Goal: Task Accomplishment & Management: Manage account settings

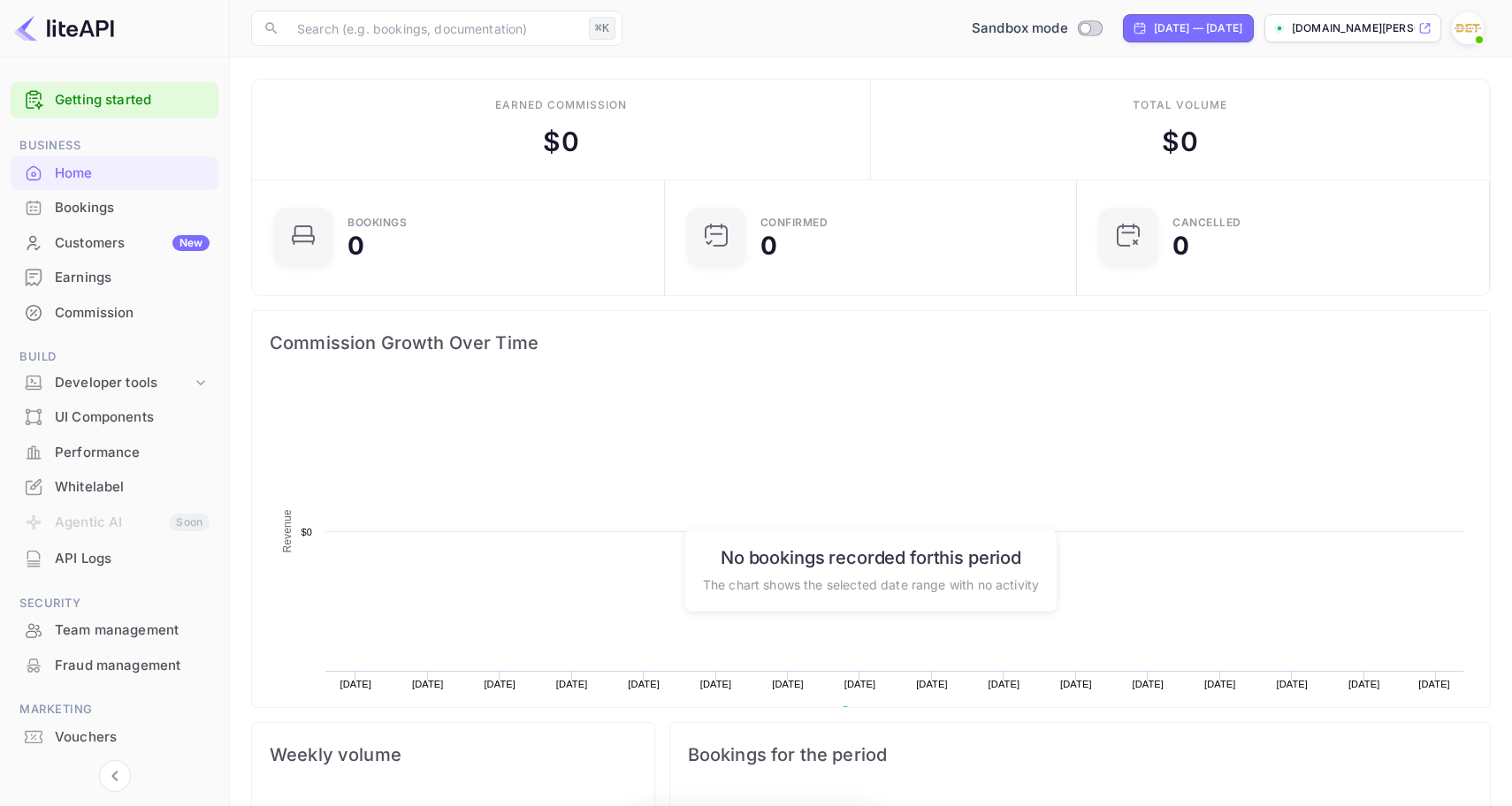
scroll to position [287, 403]
click at [199, 377] on icon at bounding box center [200, 382] width 18 height 18
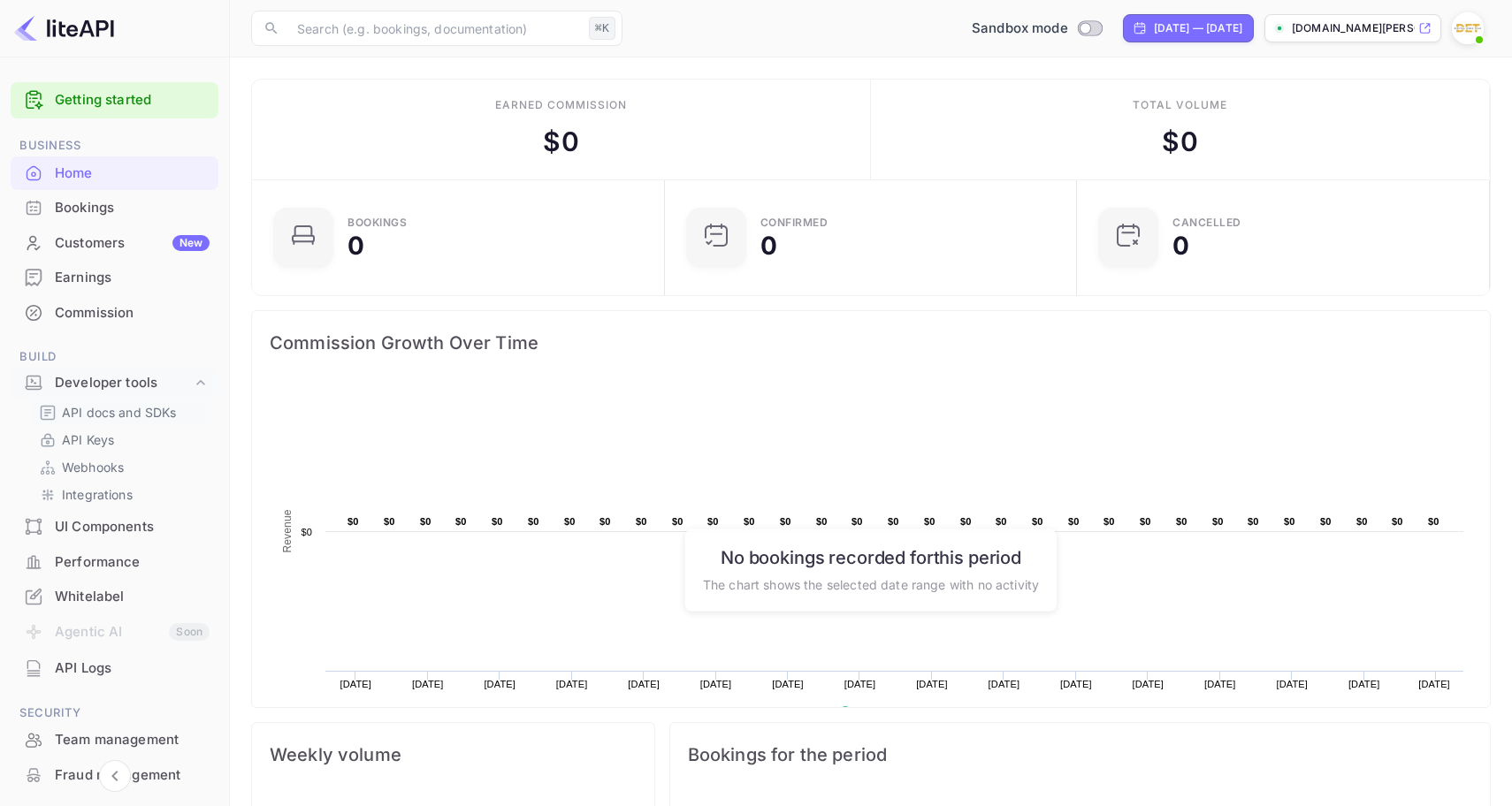
click at [103, 410] on p "API docs and SDKs" at bounding box center [119, 412] width 115 height 19
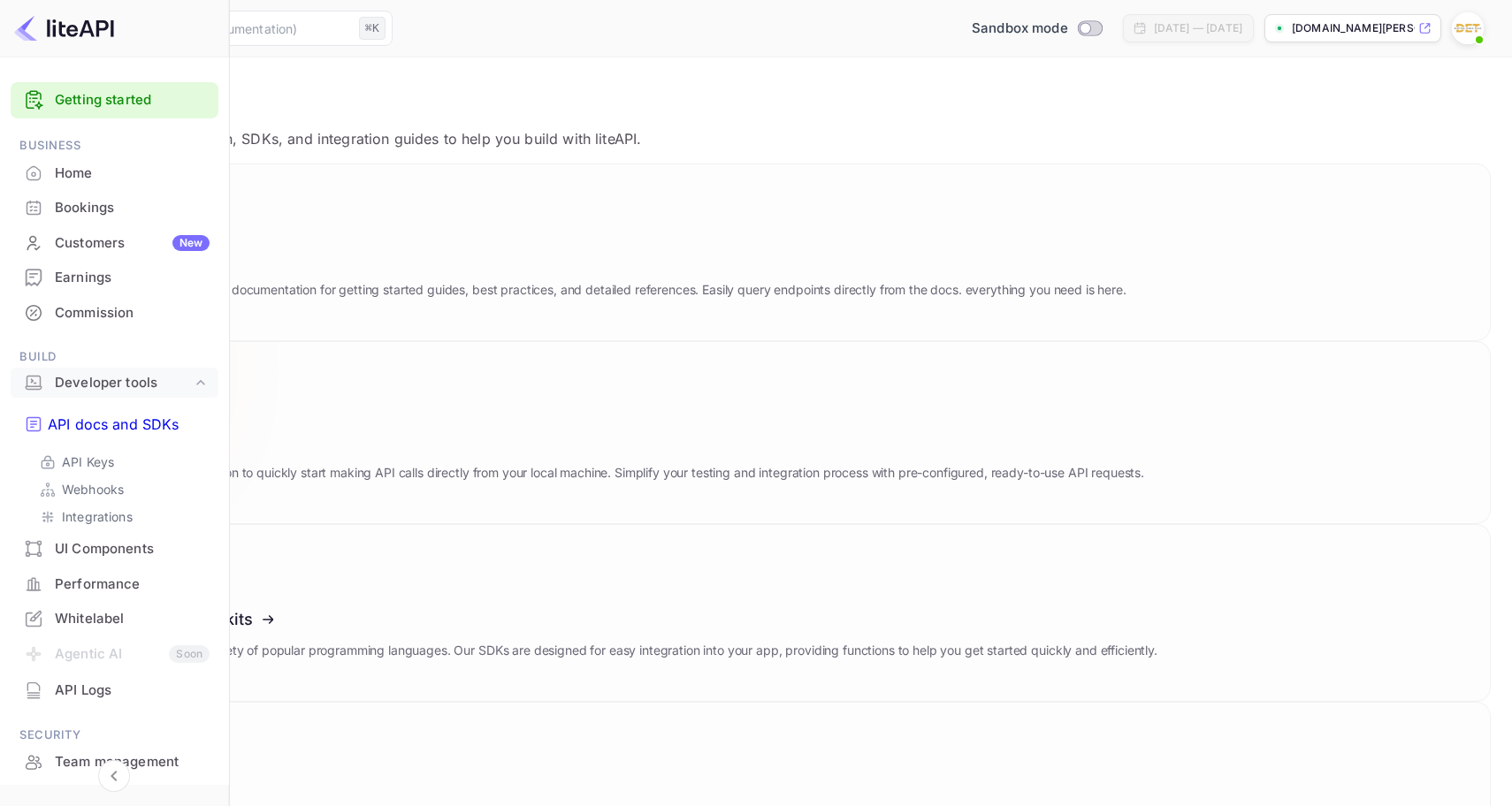
click at [168, 388] on button "Download" at bounding box center [127, 399] width 83 height 23
click at [99, 452] on p "API Keys" at bounding box center [88, 462] width 53 height 19
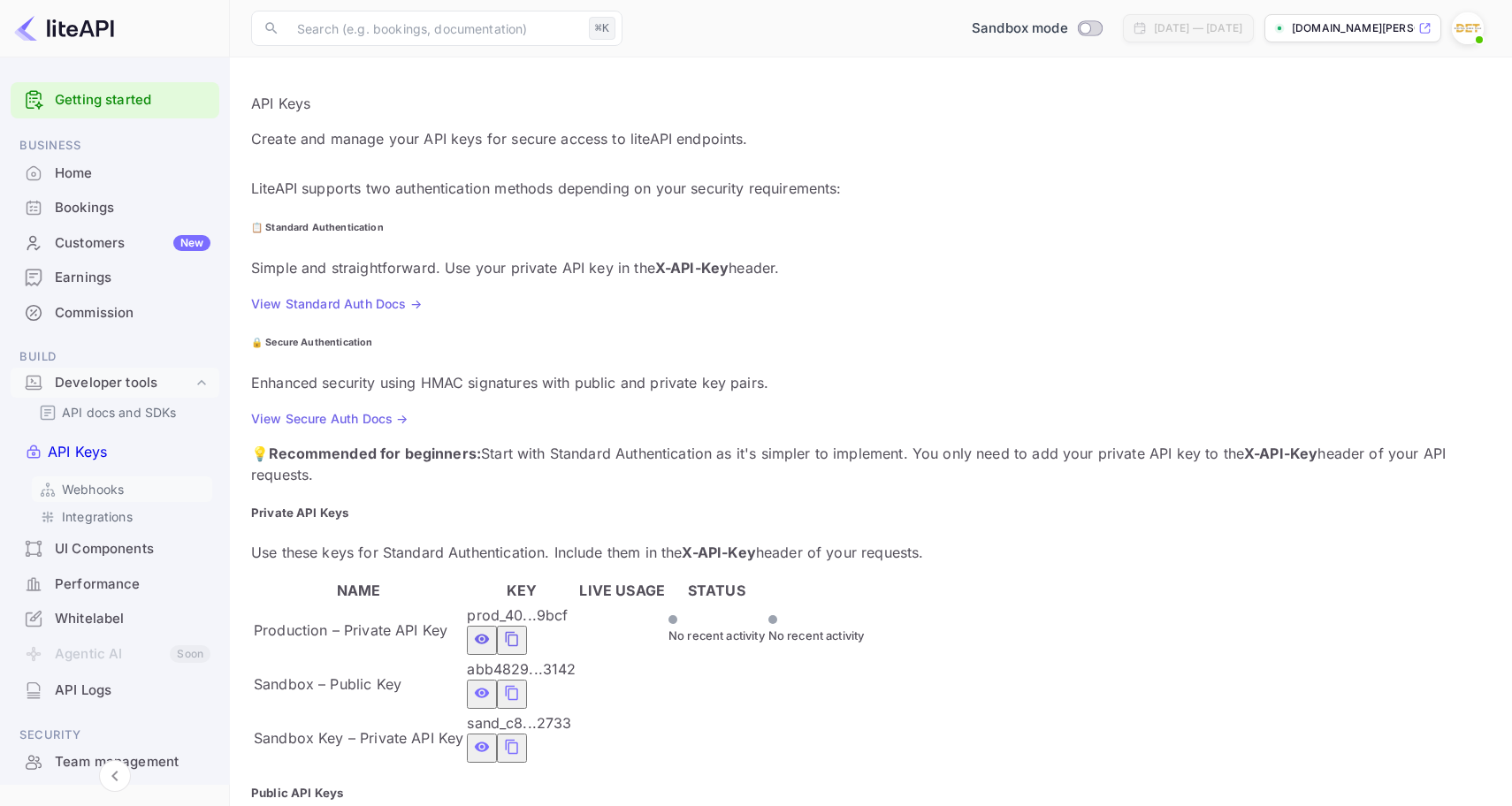
click at [99, 479] on p "Webhooks" at bounding box center [93, 489] width 62 height 19
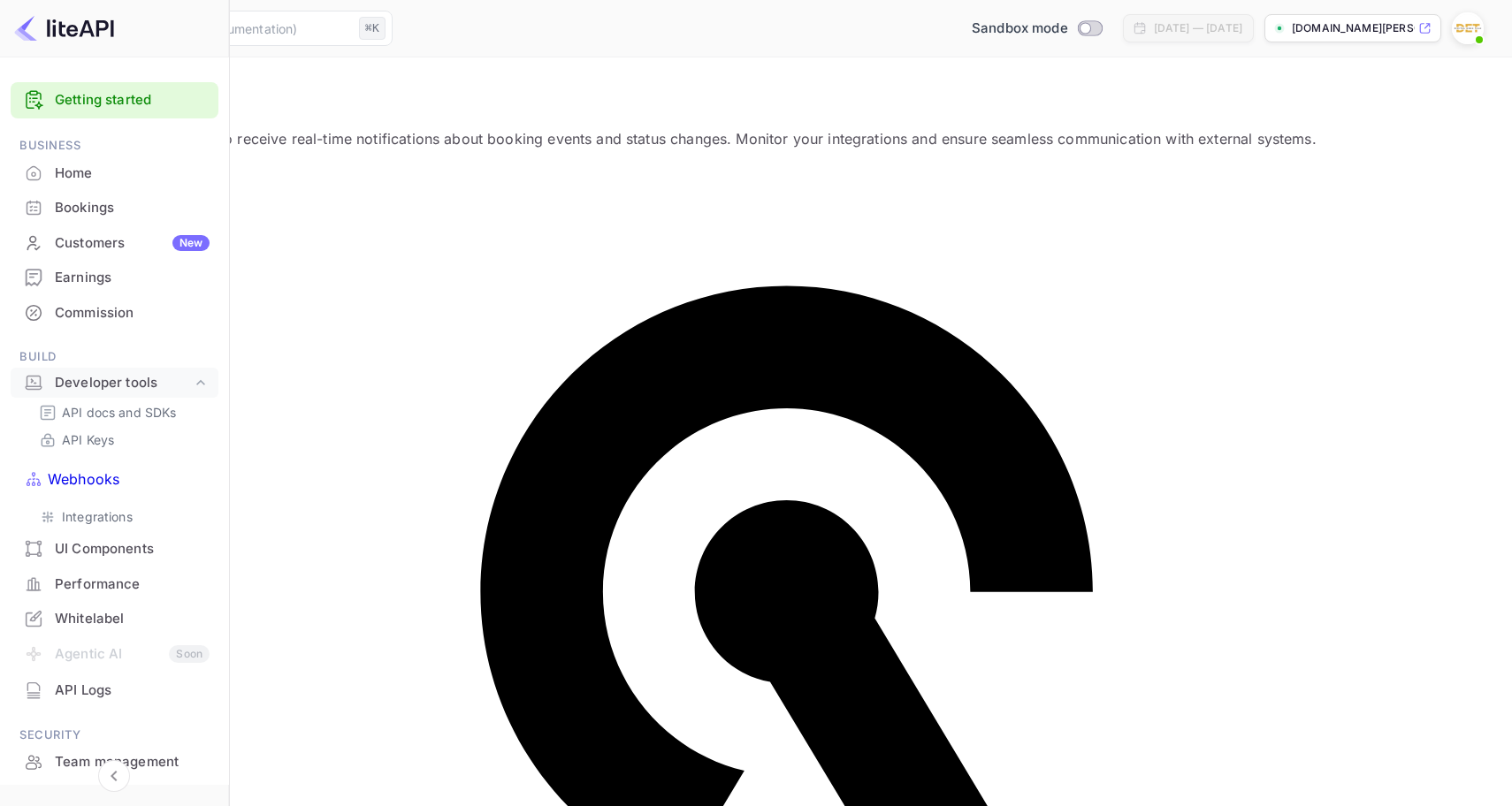
click at [87, 92] on link "Getting started" at bounding box center [131, 100] width 155 height 21
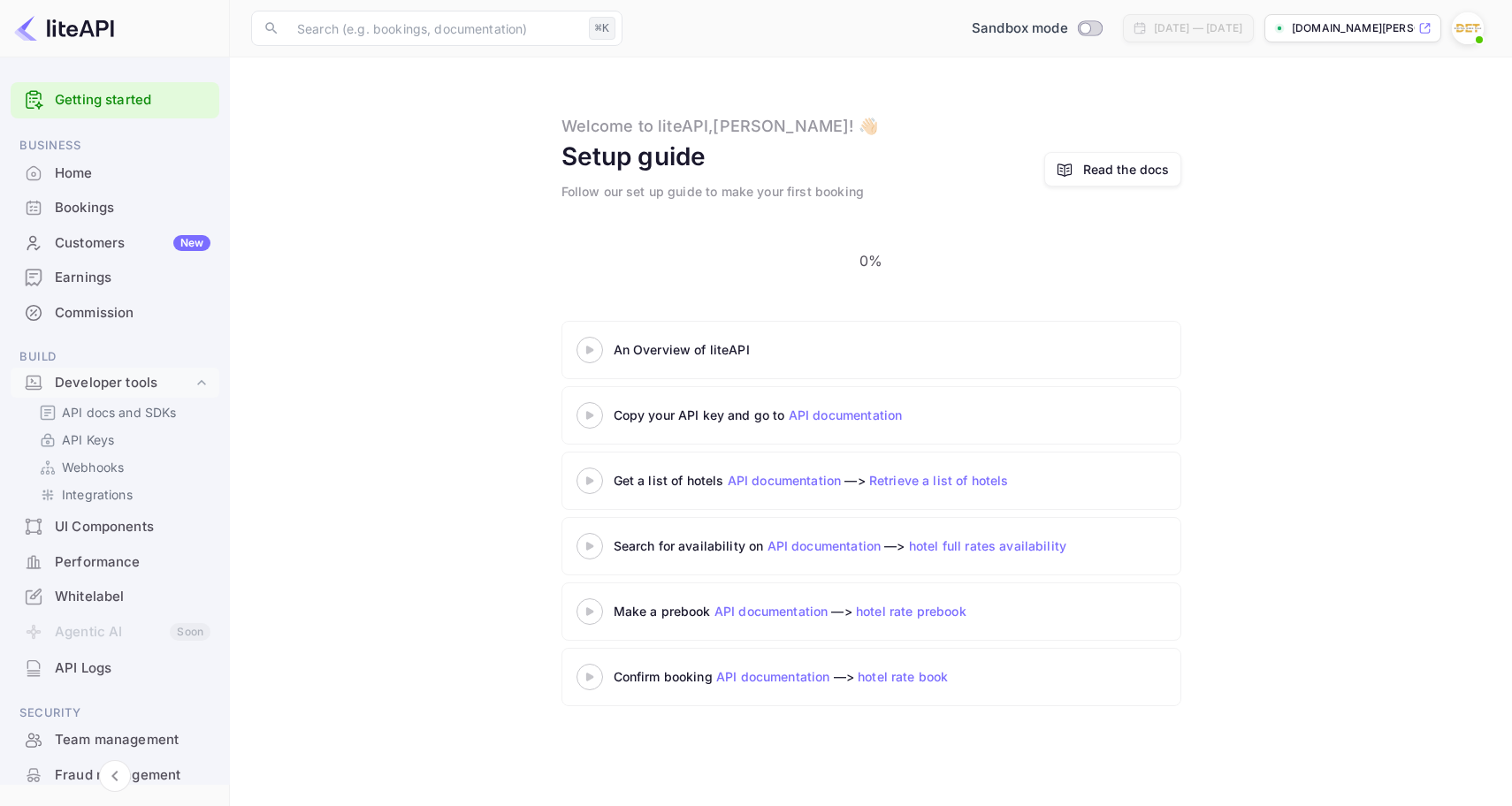
click at [809, 539] on link "API documentation" at bounding box center [824, 546] width 114 height 15
click at [110, 433] on p "API Keys" at bounding box center [88, 440] width 53 height 19
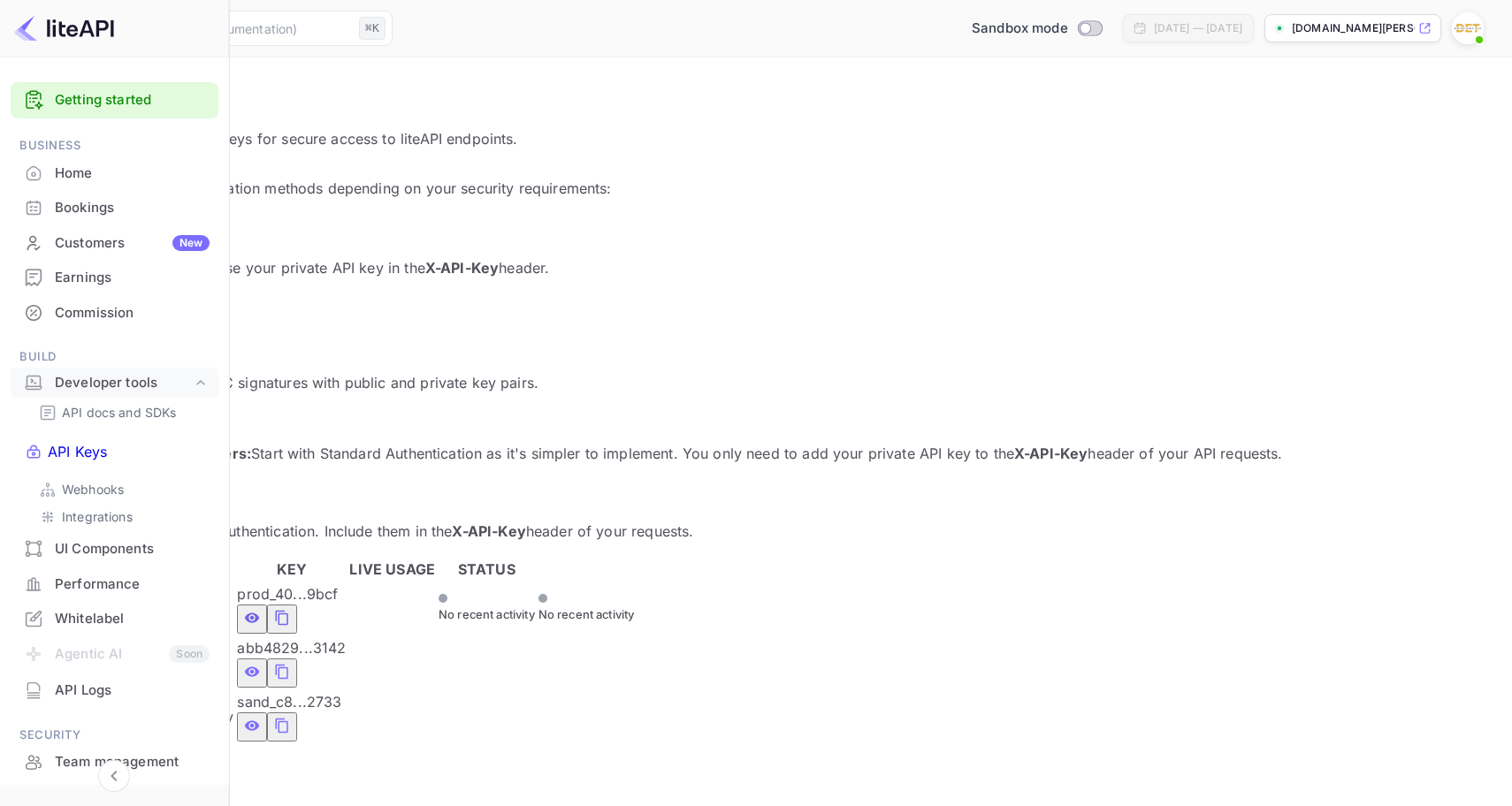
click at [290, 607] on icon "private api keys table" at bounding box center [282, 617] width 16 height 22
click at [288, 719] on icon "private api keys table" at bounding box center [282, 726] width 12 height 15
click at [290, 607] on icon "private api keys table" at bounding box center [282, 617] width 16 height 22
click at [290, 715] on icon "private api keys table" at bounding box center [282, 725] width 16 height 22
